Goal: Communication & Community: Answer question/provide support

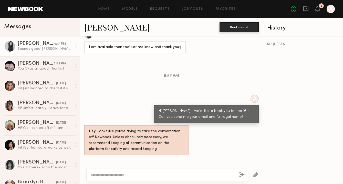
scroll to position [776, 0]
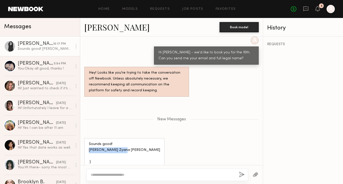
drag, startPoint x: 121, startPoint y: 141, endPoint x: 90, endPoint y: 142, distance: 31.2
click at [90, 142] on div "Sounds good! [PERSON_NAME] Zyana [PERSON_NAME] :)" at bounding box center [124, 153] width 80 height 30
copy div "[PERSON_NAME] Zyana [PERSON_NAME]"
click at [116, 170] on div at bounding box center [167, 174] width 162 height 12
click at [114, 176] on textarea at bounding box center [163, 174] width 144 height 5
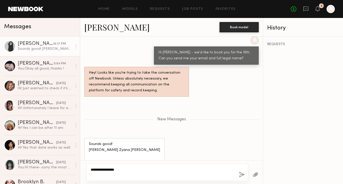
type textarea "**********"
click at [244, 175] on button "button" at bounding box center [242, 174] width 6 height 6
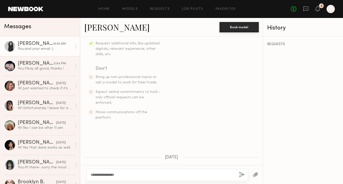
scroll to position [0, 0]
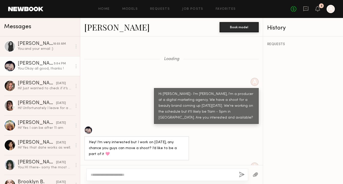
scroll to position [862, 0]
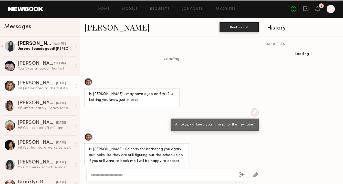
scroll to position [328, 0]
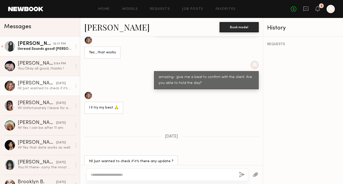
click at [49, 47] on div "Unread: Sounds good! Nicole Zyana Perry :)" at bounding box center [45, 48] width 55 height 5
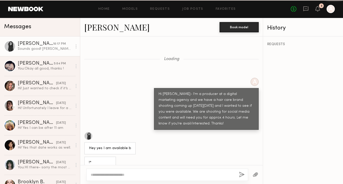
scroll to position [964, 0]
